Goal: Task Accomplishment & Management: Manage account settings

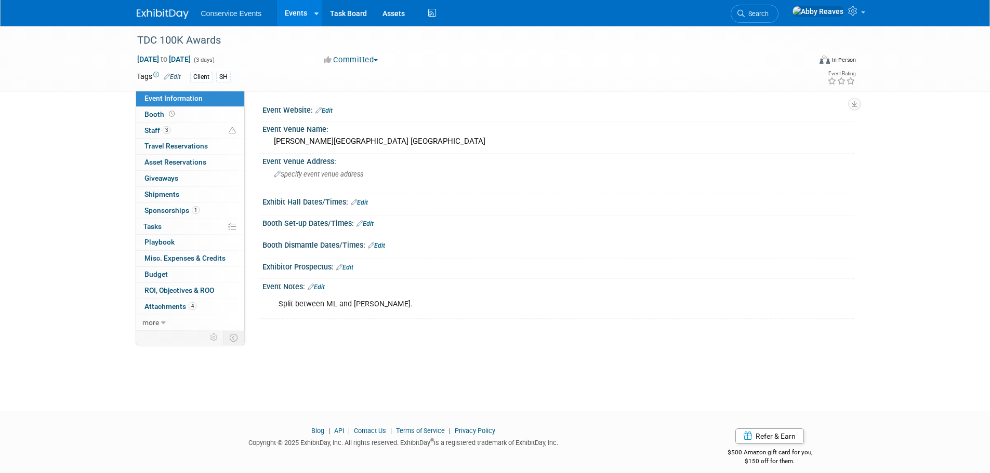
click at [299, 13] on link "Events" at bounding box center [296, 13] width 38 height 26
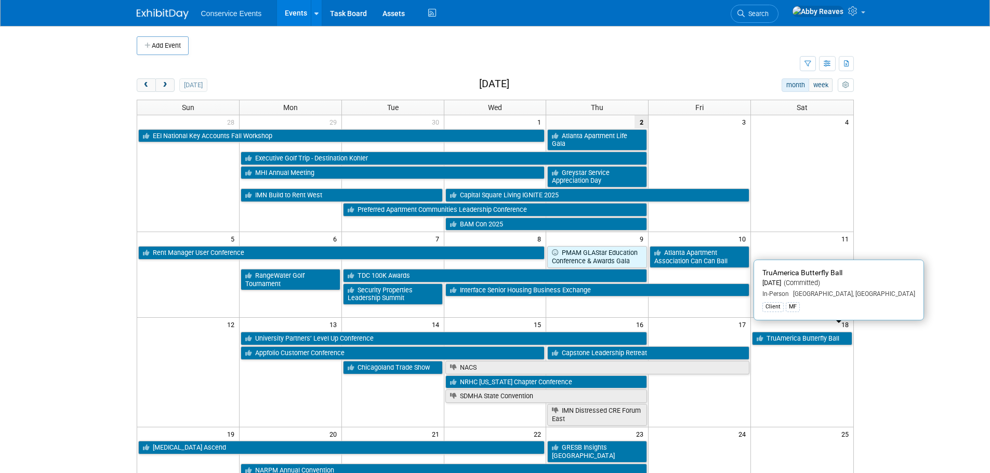
drag, startPoint x: 812, startPoint y: 332, endPoint x: 718, endPoint y: 310, distance: 96.5
click at [812, 332] on link "TruAmerica Butterfly Ball" at bounding box center [802, 339] width 100 height 14
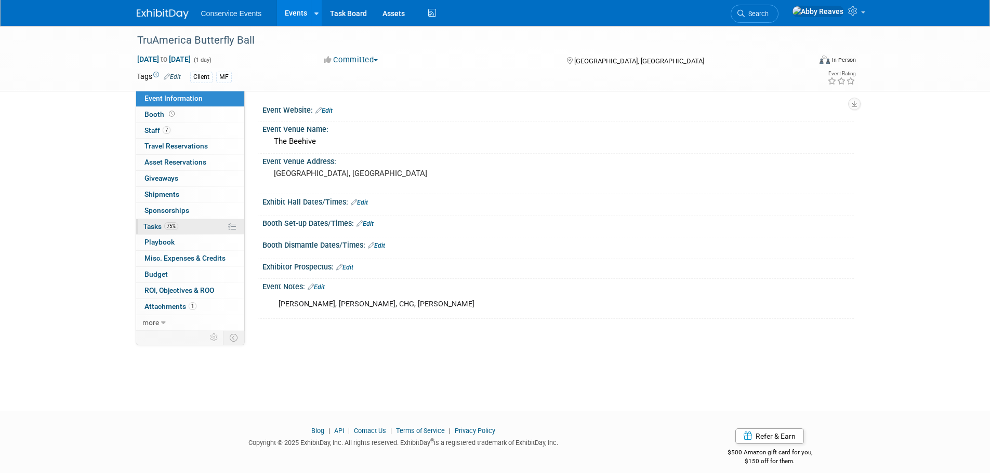
click at [161, 228] on span "Tasks 75%" at bounding box center [160, 226] width 35 height 8
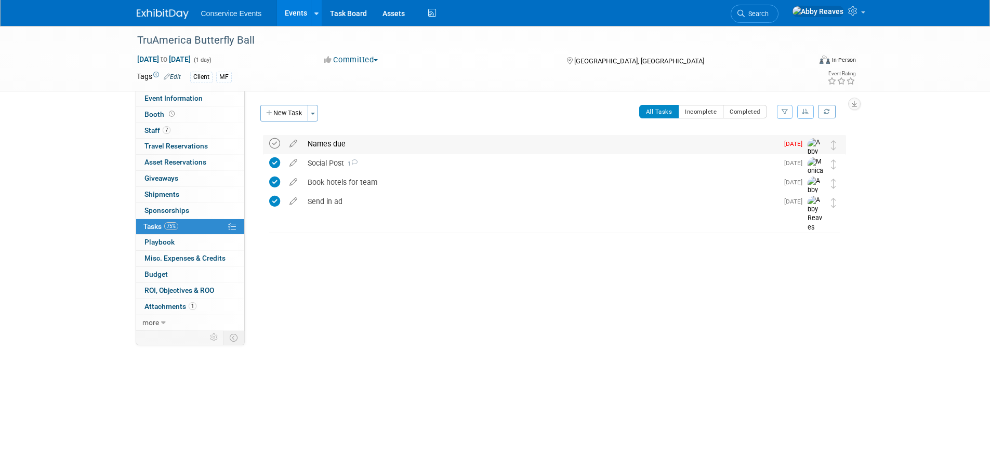
click at [271, 144] on icon at bounding box center [274, 143] width 11 height 11
click at [294, 20] on link "Events" at bounding box center [296, 13] width 38 height 26
